Goal: Transaction & Acquisition: Obtain resource

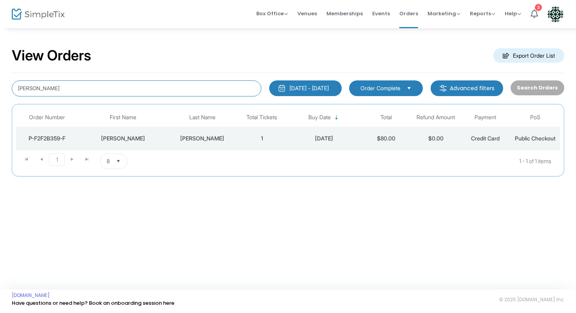
click at [56, 89] on input "laura teague" at bounding box center [137, 88] width 250 height 16
type input "l"
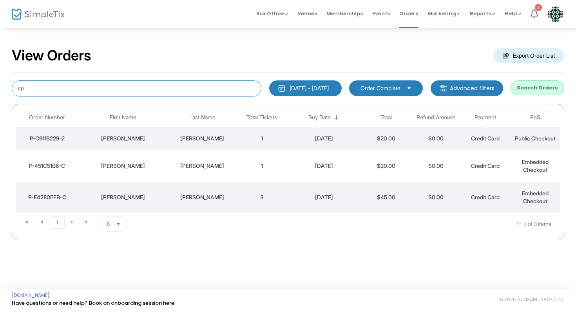
type input "s"
type input "white"
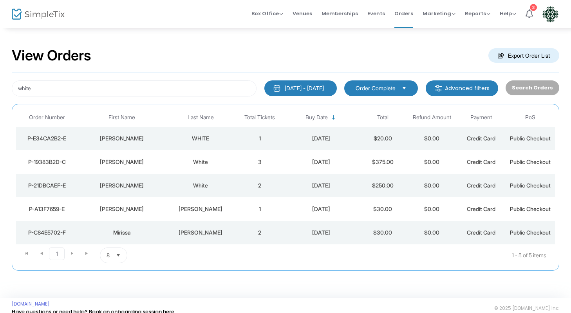
click at [212, 136] on div "WHITE" at bounding box center [200, 138] width 65 height 8
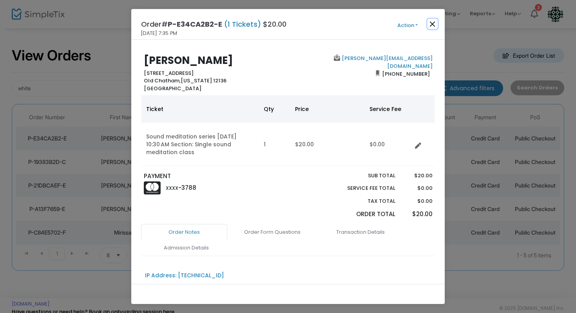
click at [432, 24] on button "Close" at bounding box center [432, 24] width 10 height 10
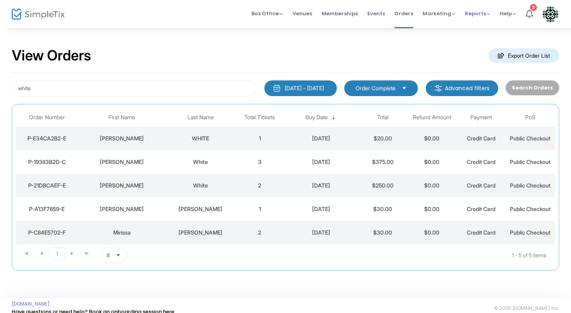
click at [475, 14] on span "Reports" at bounding box center [477, 13] width 25 height 7
click at [402, 12] on span "Orders" at bounding box center [403, 14] width 19 height 20
click at [371, 14] on span "Events" at bounding box center [376, 14] width 18 height 20
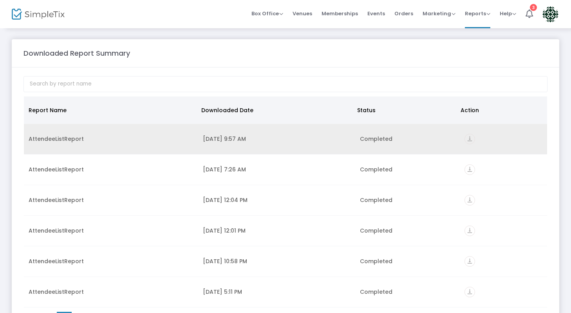
click at [232, 139] on div "8/26/2025 9:57 AM" at bounding box center [277, 139] width 148 height 8
click at [469, 136] on icon "vertical_align_bottom" at bounding box center [470, 139] width 11 height 11
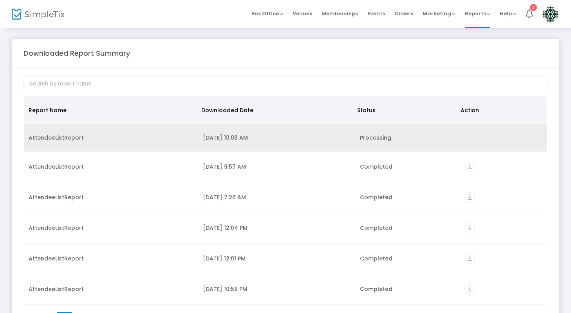
click at [240, 137] on div "8/26/2025 10:03 AM" at bounding box center [277, 138] width 148 height 8
click at [360, 135] on div "Processing" at bounding box center [407, 138] width 95 height 8
click at [229, 135] on div "8/26/2025 10:03 AM" at bounding box center [277, 138] width 148 height 8
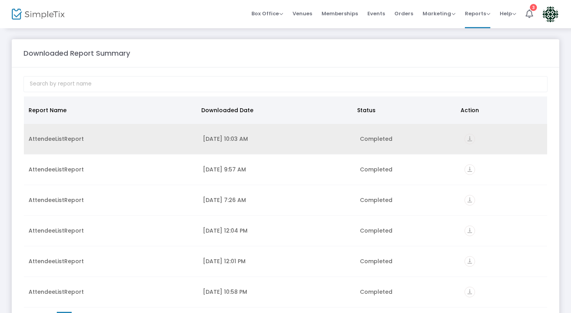
click at [465, 137] on icon "vertical_align_bottom" at bounding box center [470, 139] width 11 height 11
